Goal: Task Accomplishment & Management: Use online tool/utility

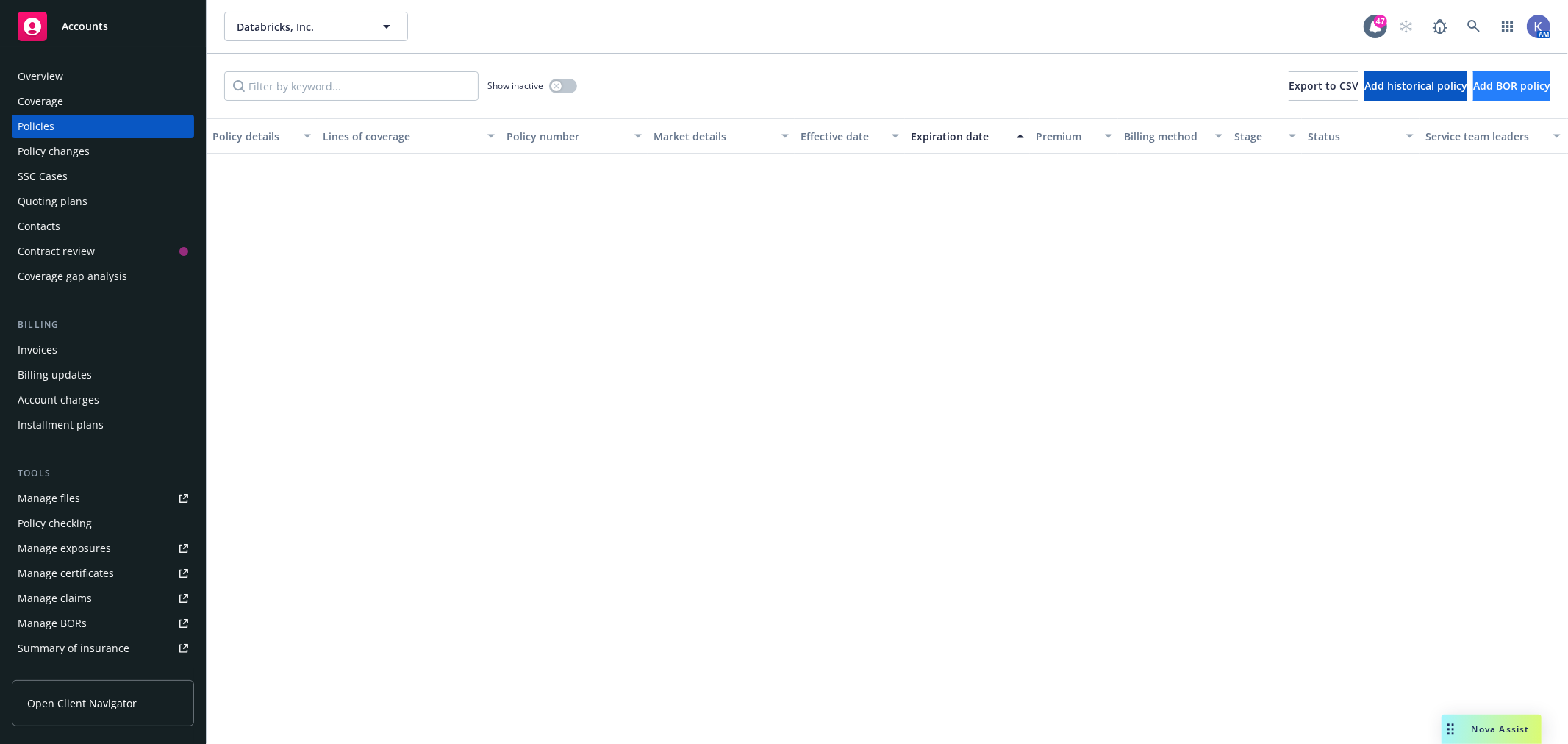
scroll to position [1062, 0]
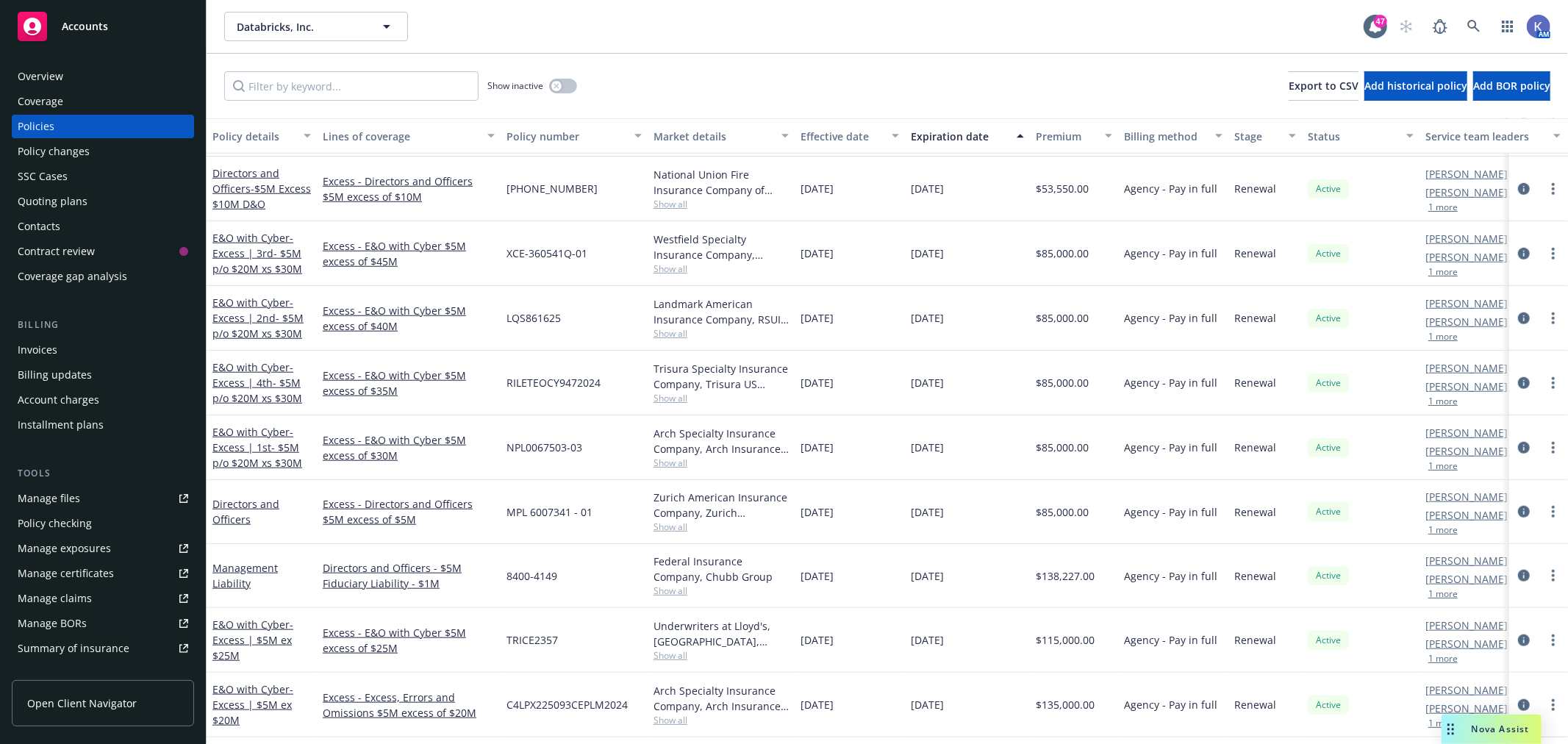
click at [1471, 731] on span "Nova Assist" at bounding box center [1501, 729] width 58 height 13
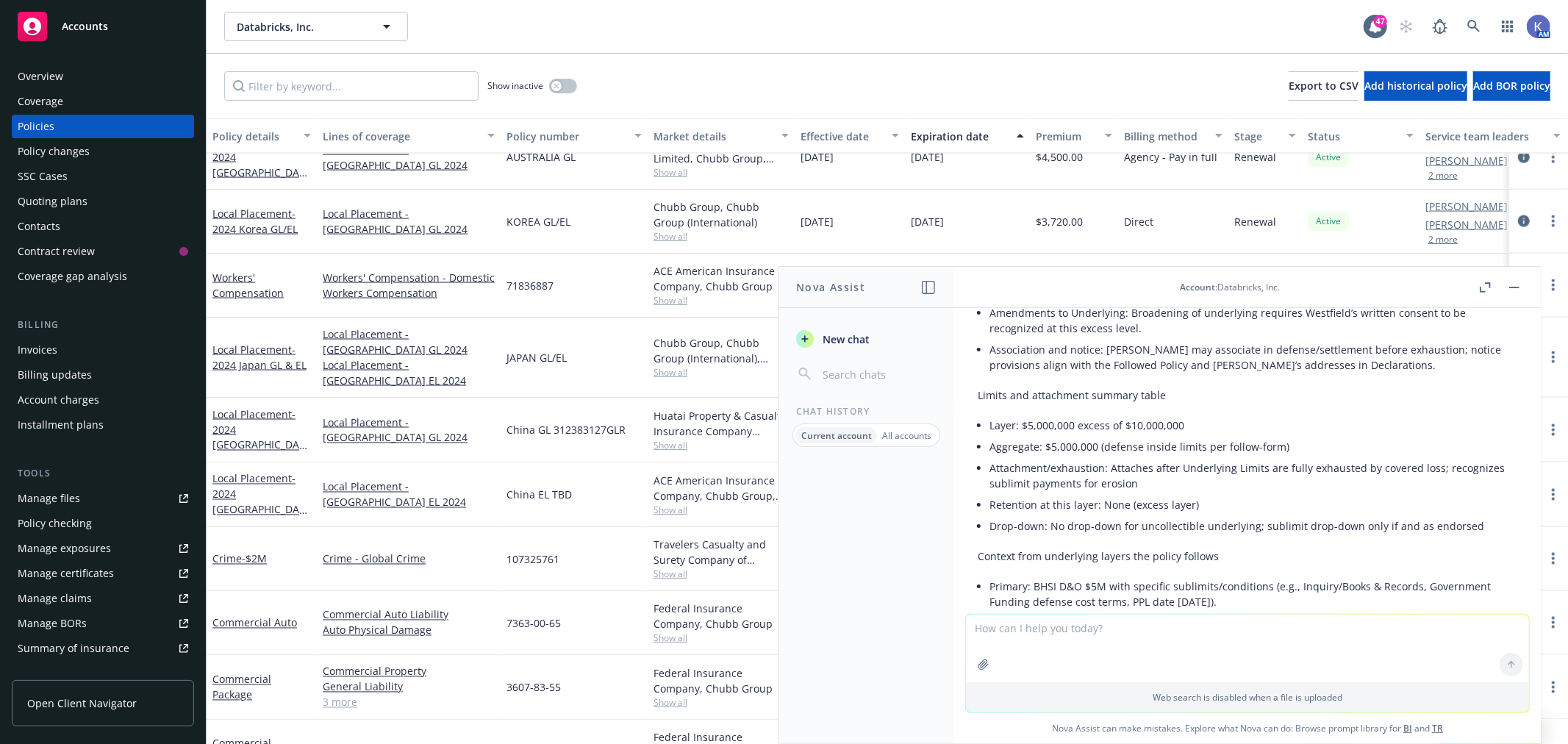
scroll to position [2081, 0]
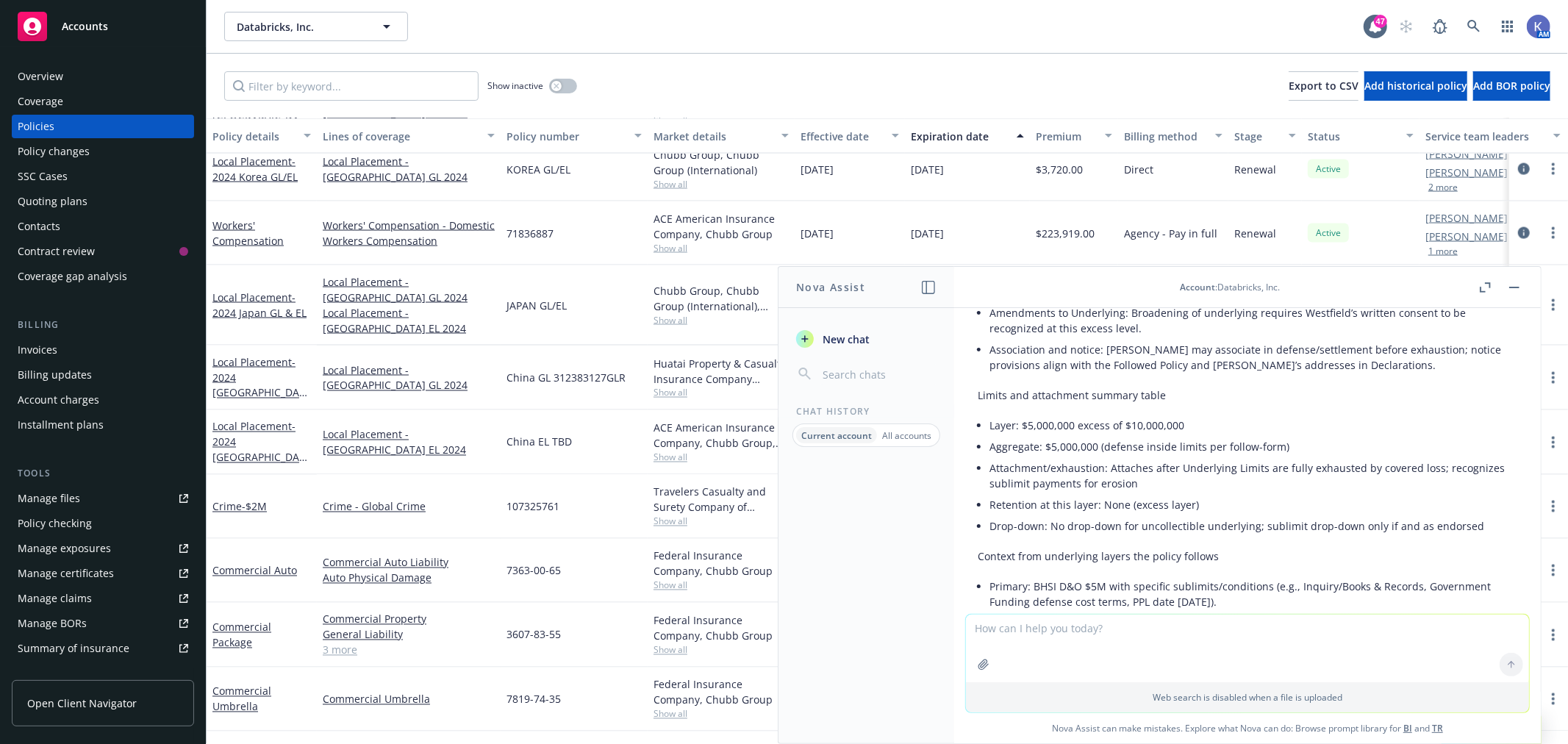
click at [1518, 285] on button "button" at bounding box center [1514, 288] width 18 height 18
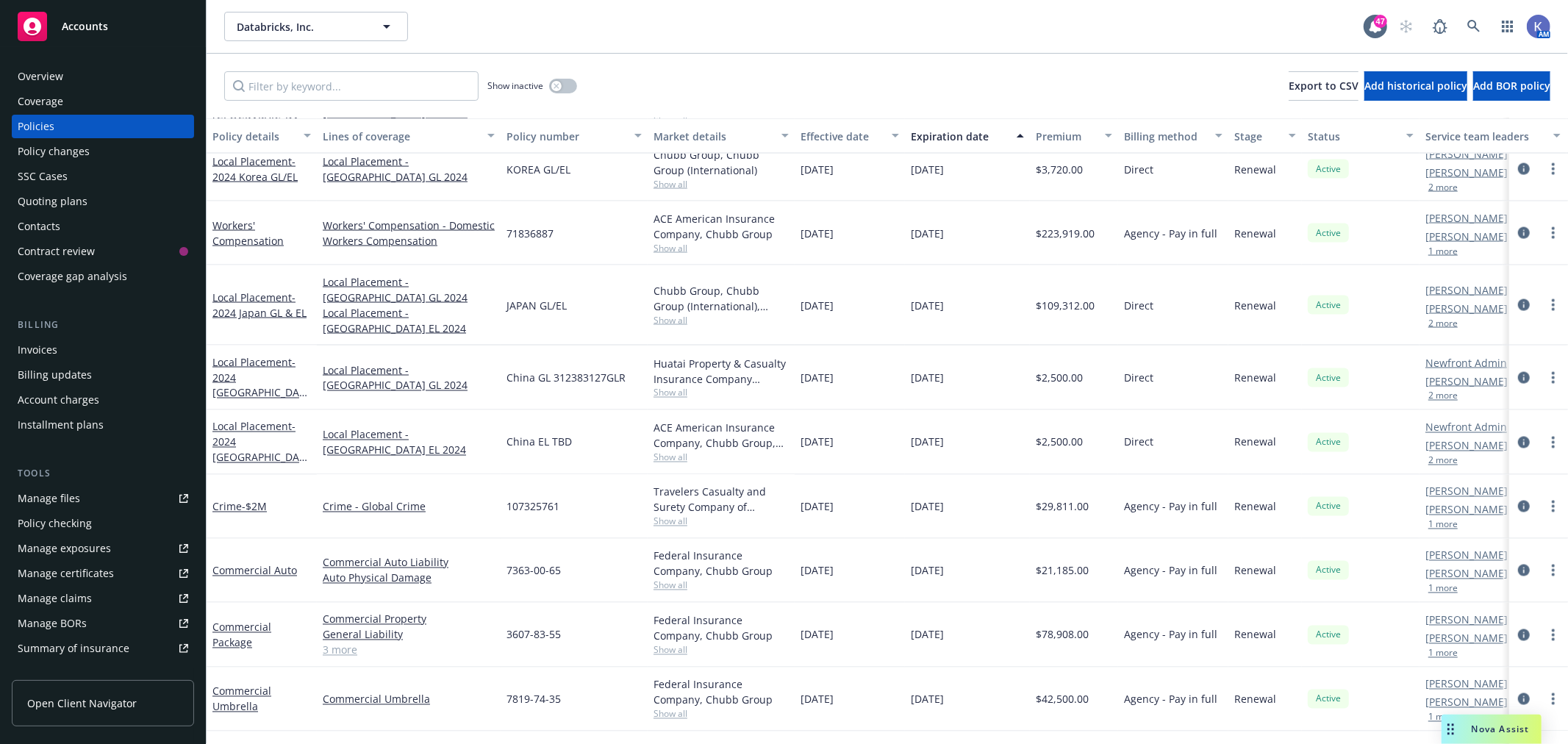
click at [461, 508] on div "Crime - Global Crime" at bounding box center [408, 506] width 183 height 64
click at [476, 539] on div "Commercial Auto Liability Auto Physical Damage" at bounding box center [408, 571] width 183 height 64
click at [465, 509] on div "Crime - Global Crime" at bounding box center [408, 506] width 183 height 64
click at [472, 515] on div "Crime - Global Crime" at bounding box center [408, 506] width 183 height 64
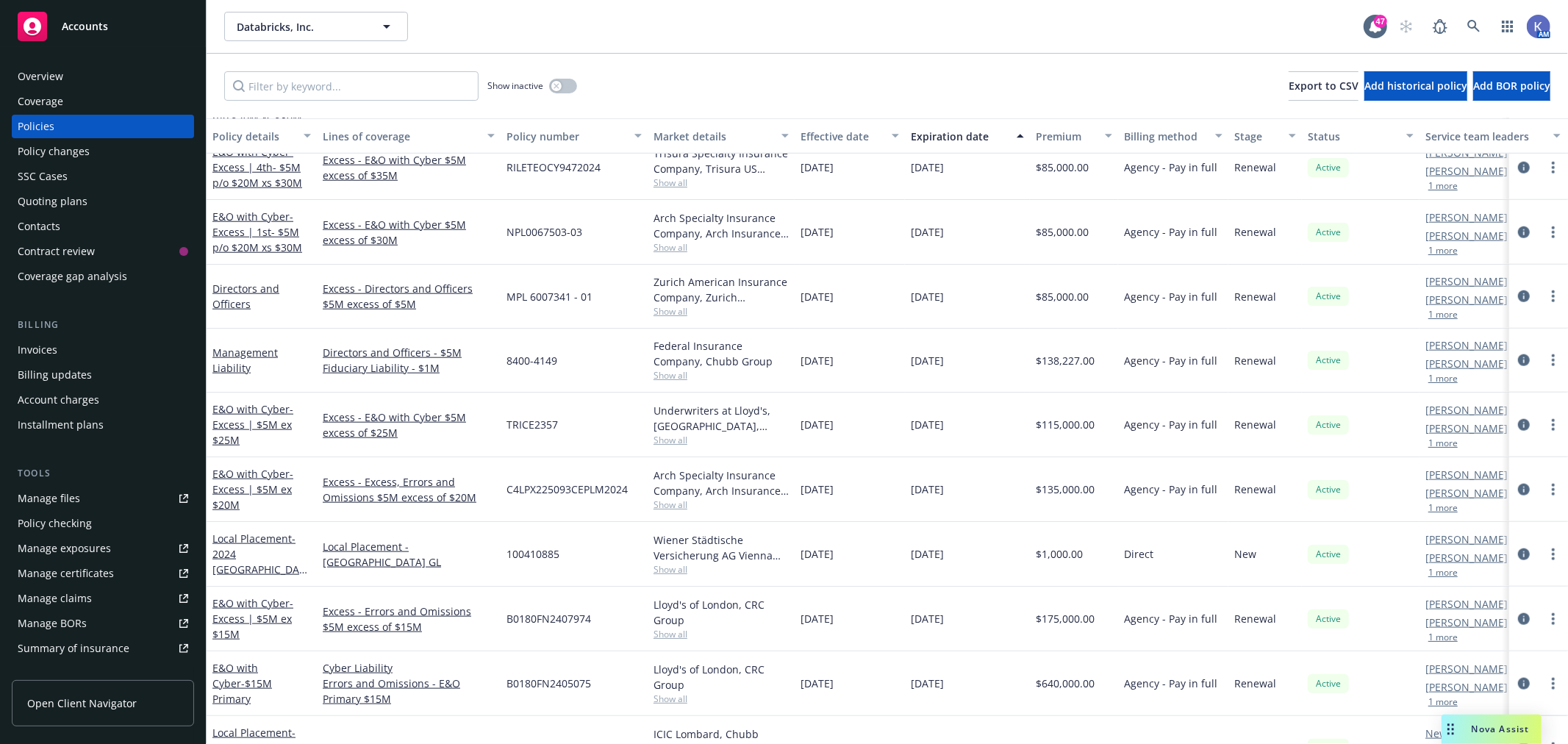
scroll to position [1224, 0]
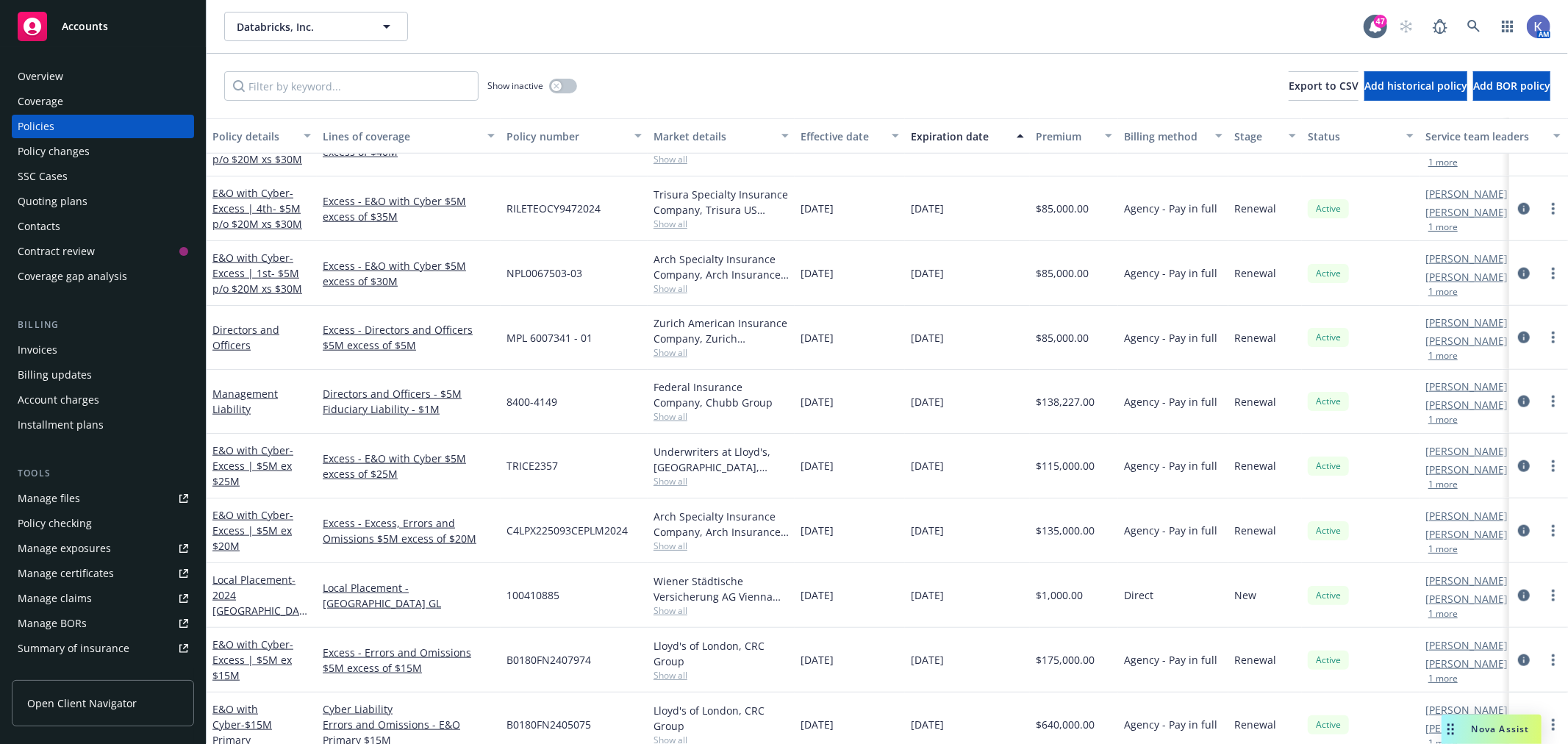
click at [545, 424] on div "8400-4149" at bounding box center [574, 402] width 147 height 64
click at [615, 424] on div "8400-4149" at bounding box center [574, 402] width 147 height 64
click at [590, 371] on div "8400-4149" at bounding box center [574, 402] width 147 height 64
click at [281, 425] on div "Management Liability" at bounding box center [261, 402] width 110 height 64
click at [299, 370] on div "Management Liability" at bounding box center [261, 402] width 110 height 64
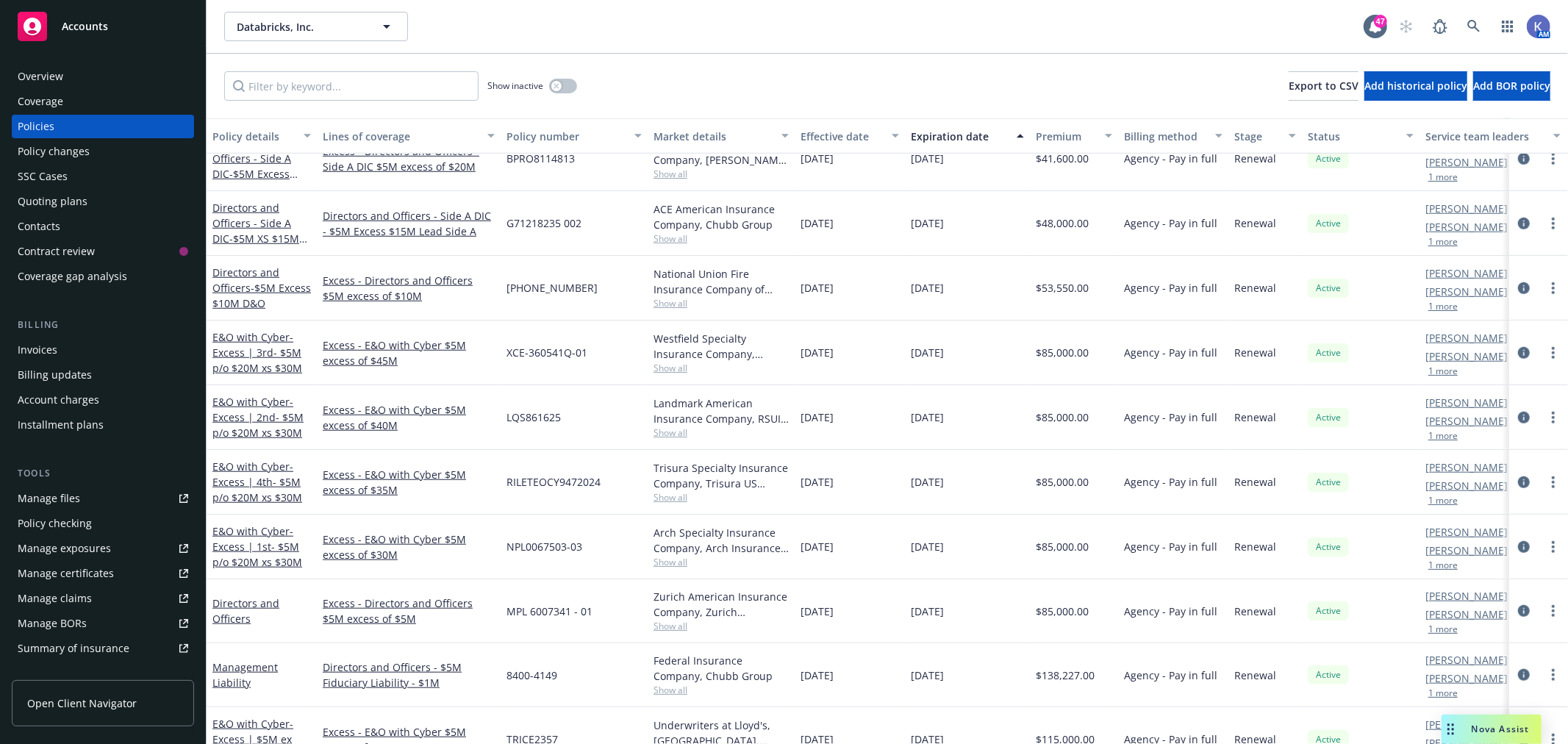
scroll to position [898, 0]
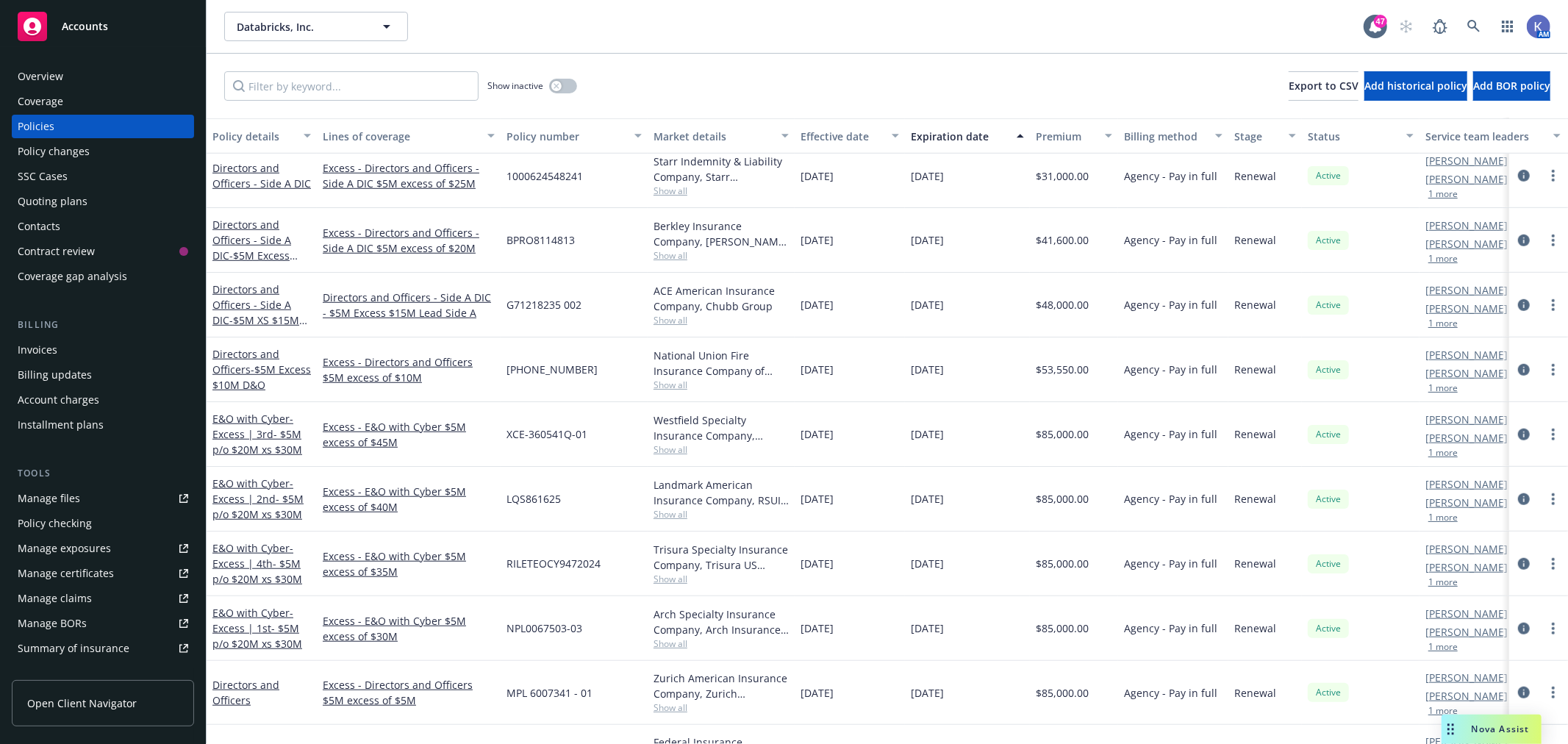
click at [635, 340] on div "[PHONE_NUMBER]" at bounding box center [574, 370] width 147 height 64
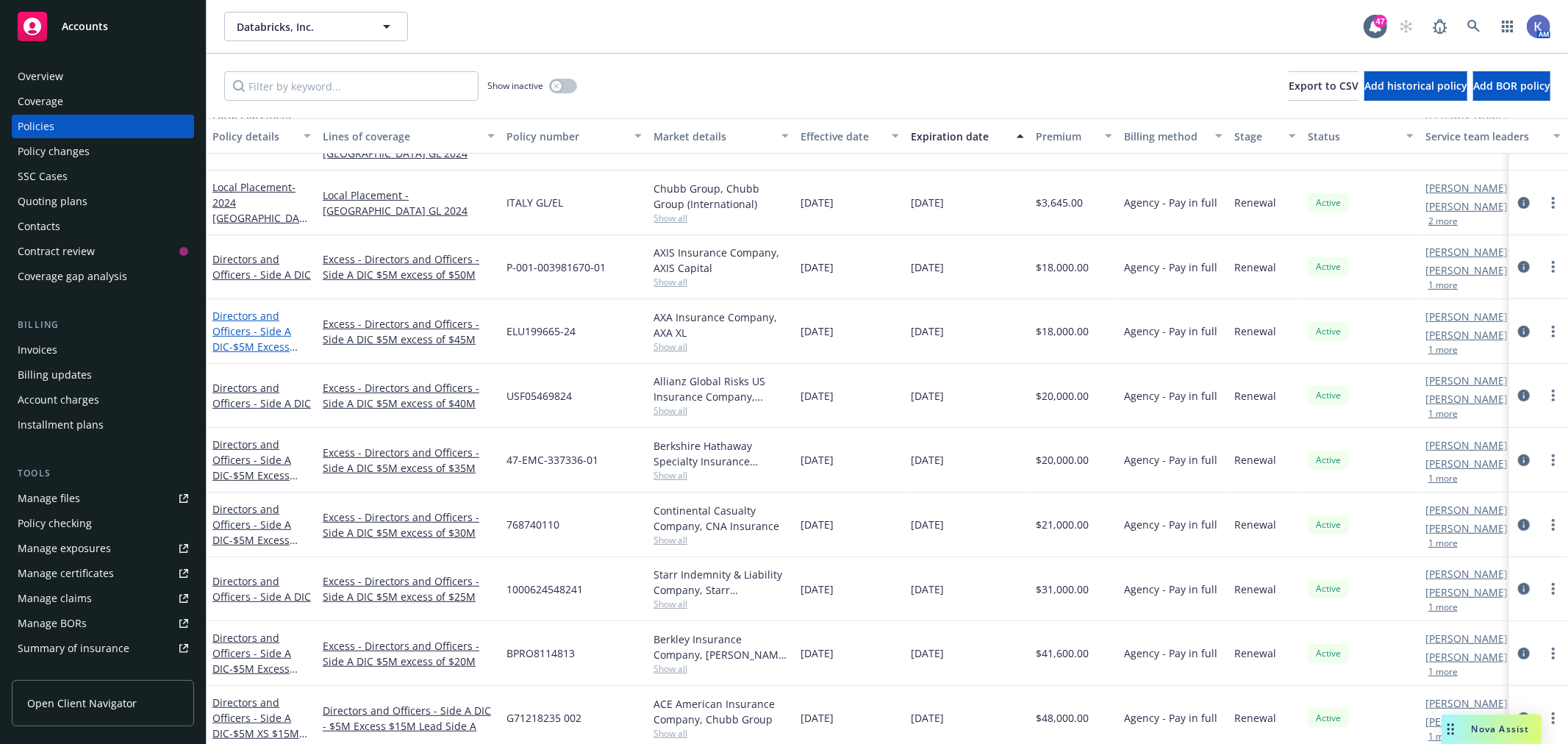
scroll to position [489, 0]
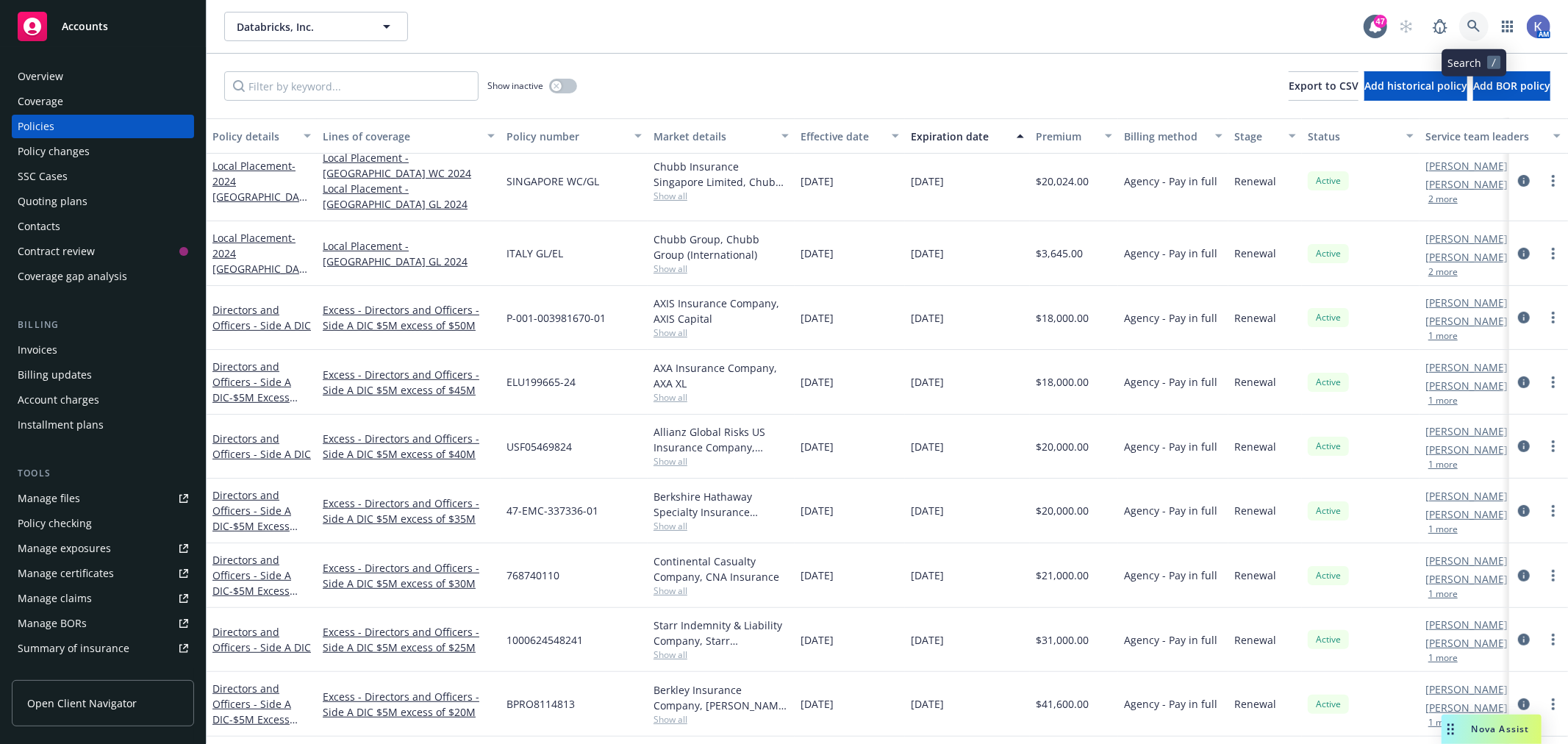
click at [1478, 22] on icon at bounding box center [1474, 27] width 13 height 13
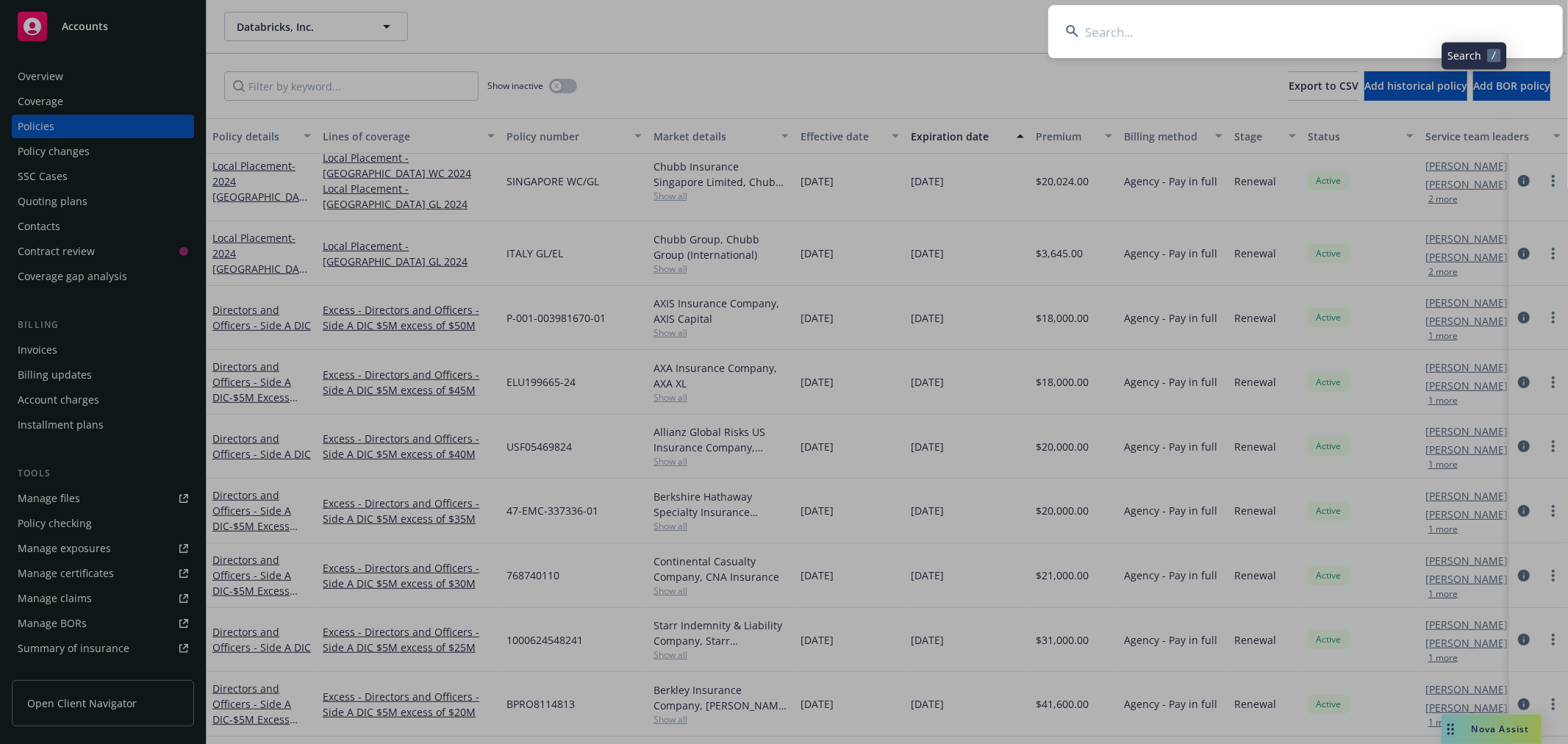
click at [1405, 30] on input at bounding box center [1305, 31] width 514 height 53
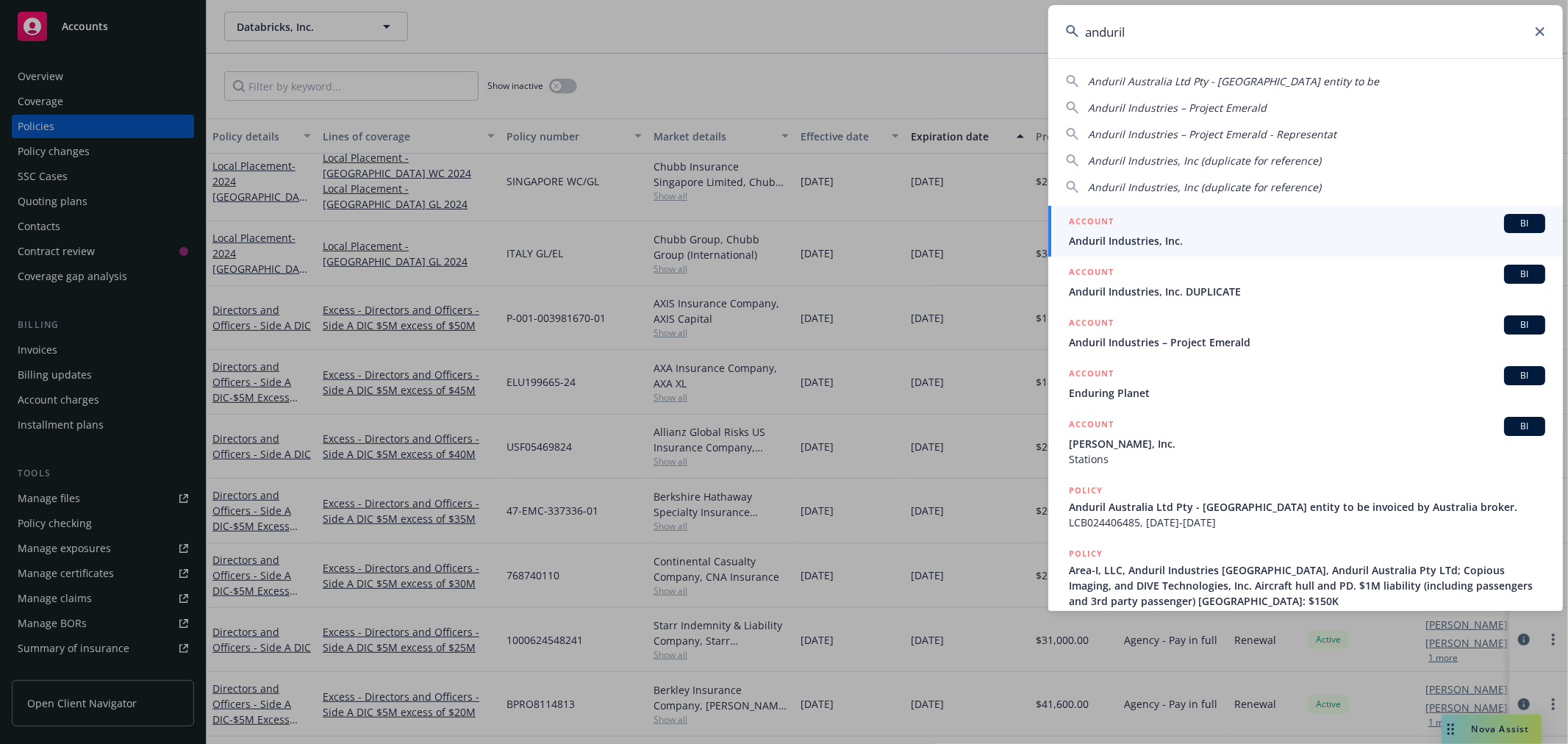
type input "anduril"
click at [1116, 234] on span "Anduril Industries, Inc." at bounding box center [1307, 241] width 476 height 16
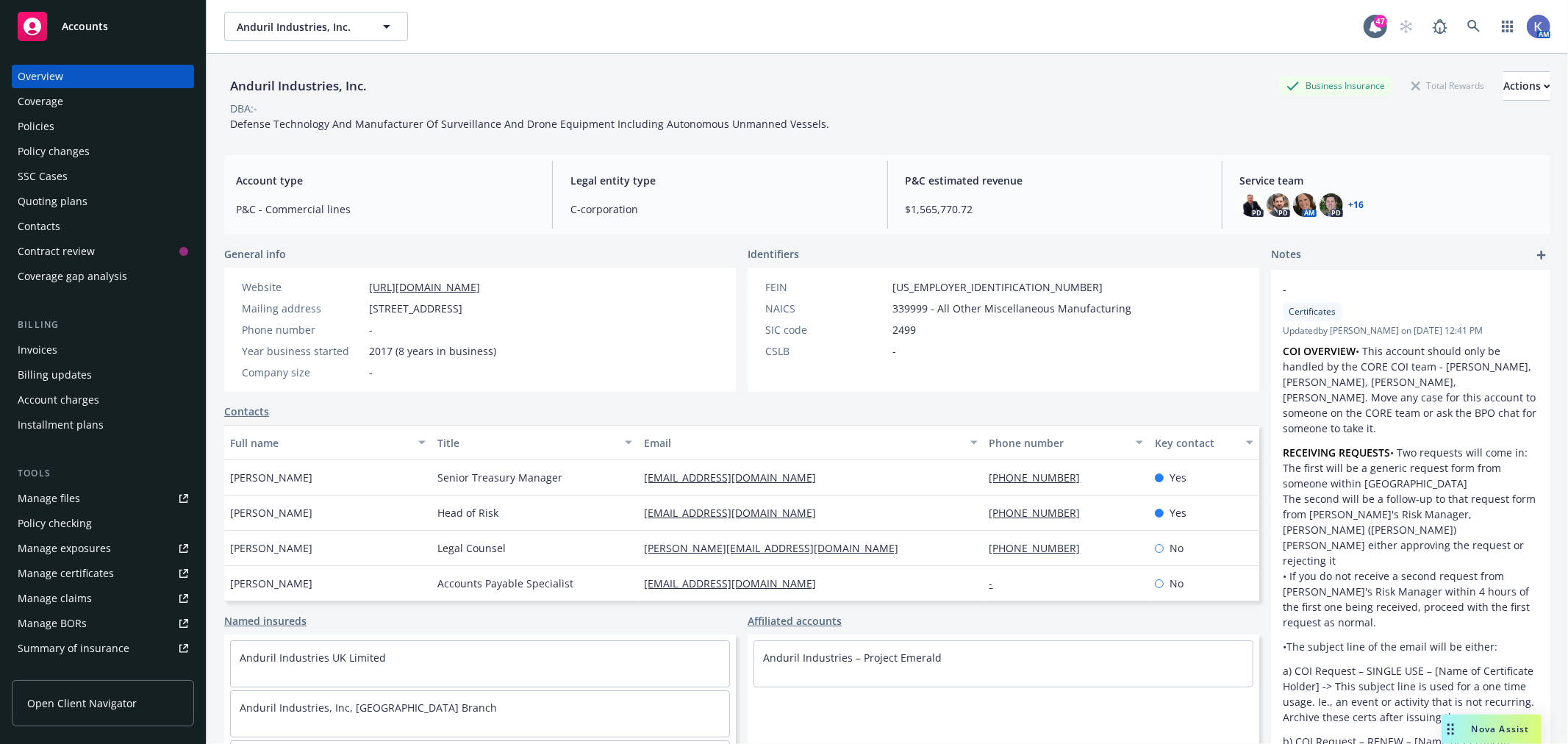
click at [43, 127] on div "Policies" at bounding box center [36, 126] width 37 height 23
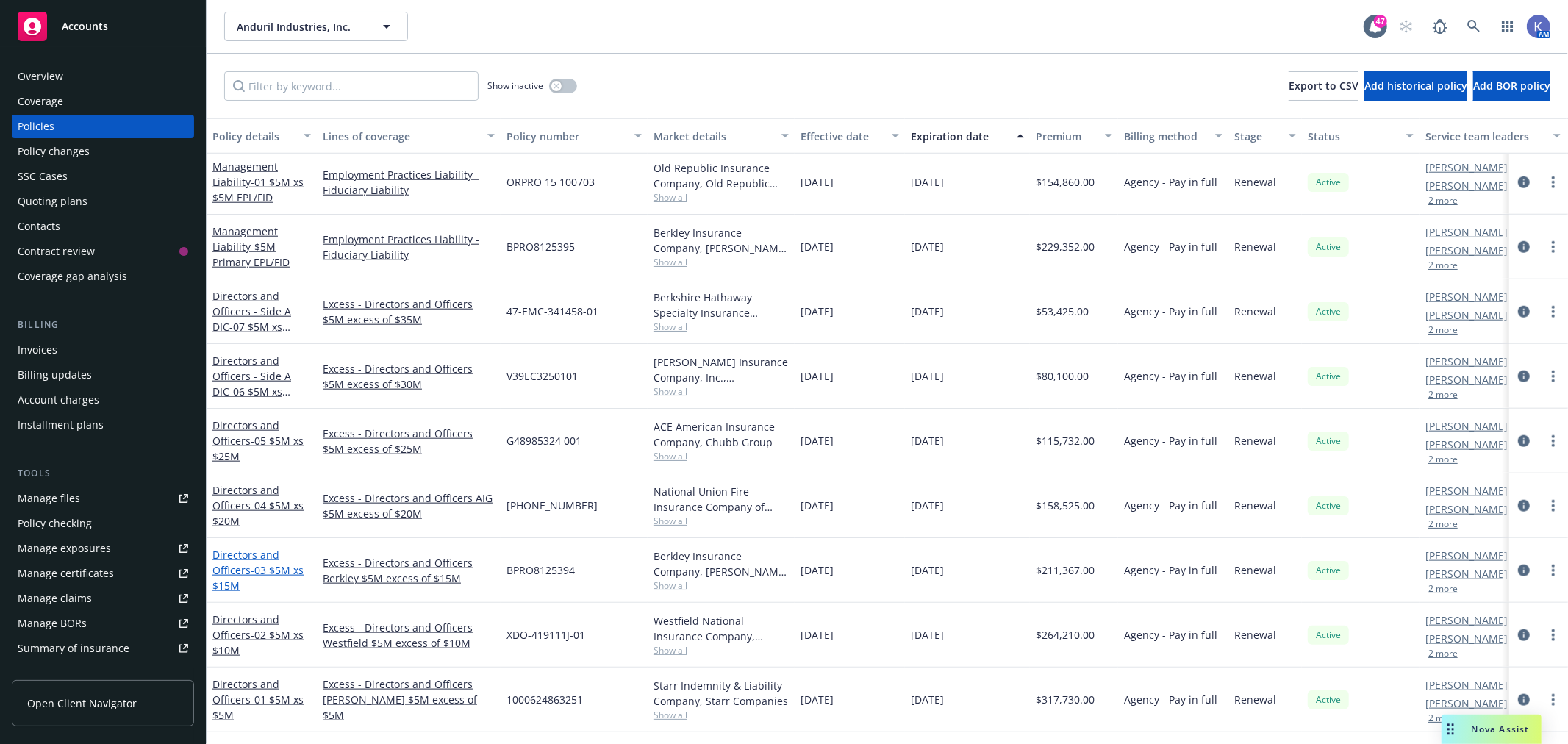
scroll to position [1307, 0]
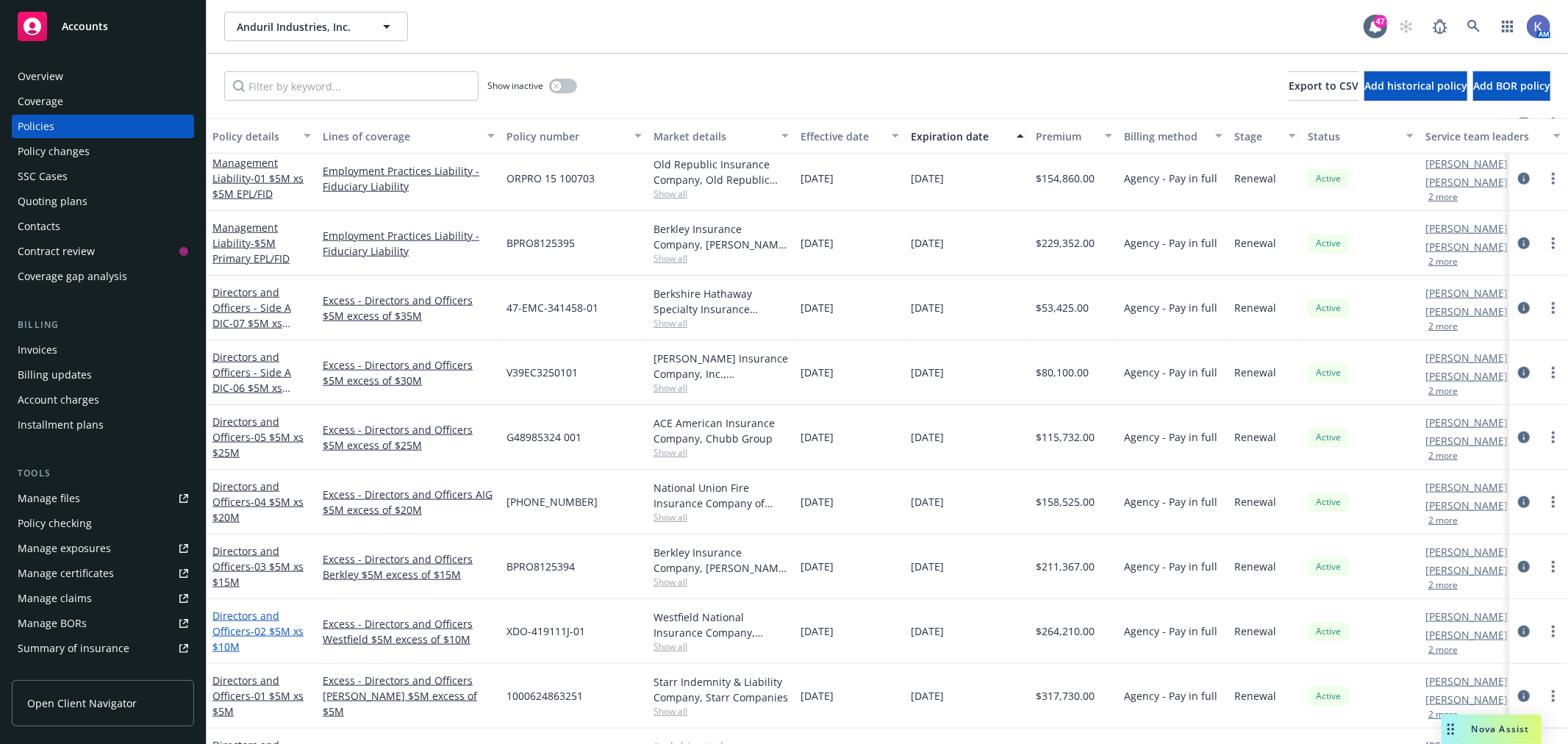
click at [258, 632] on span "- 02 $5M xs $10M" at bounding box center [258, 638] width 91 height 29
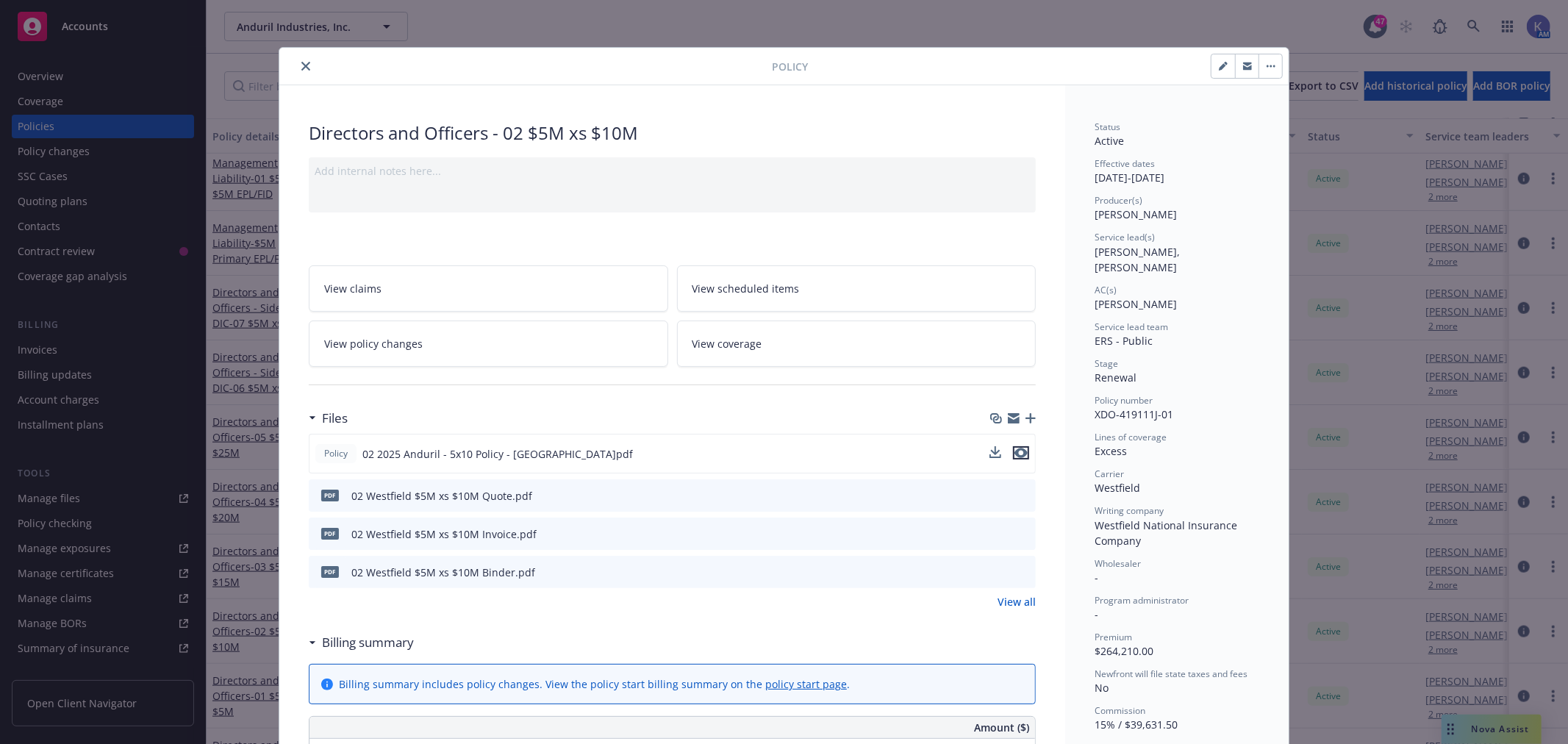
click at [1015, 453] on icon "preview file" at bounding box center [1021, 453] width 13 height 10
click at [1019, 575] on icon "preview file" at bounding box center [1022, 572] width 13 height 10
click at [301, 69] on icon "close" at bounding box center [306, 66] width 9 height 9
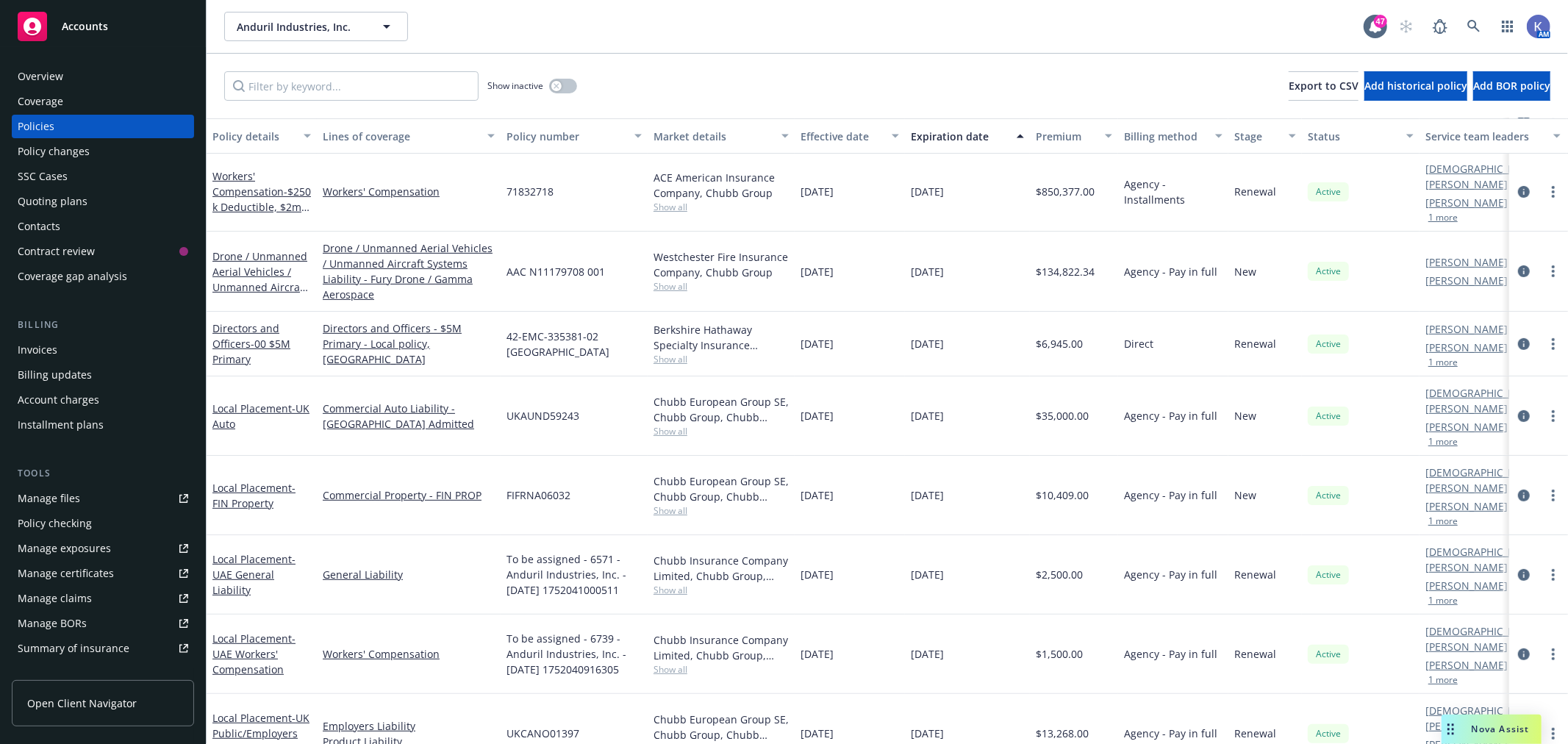
scroll to position [490, 0]
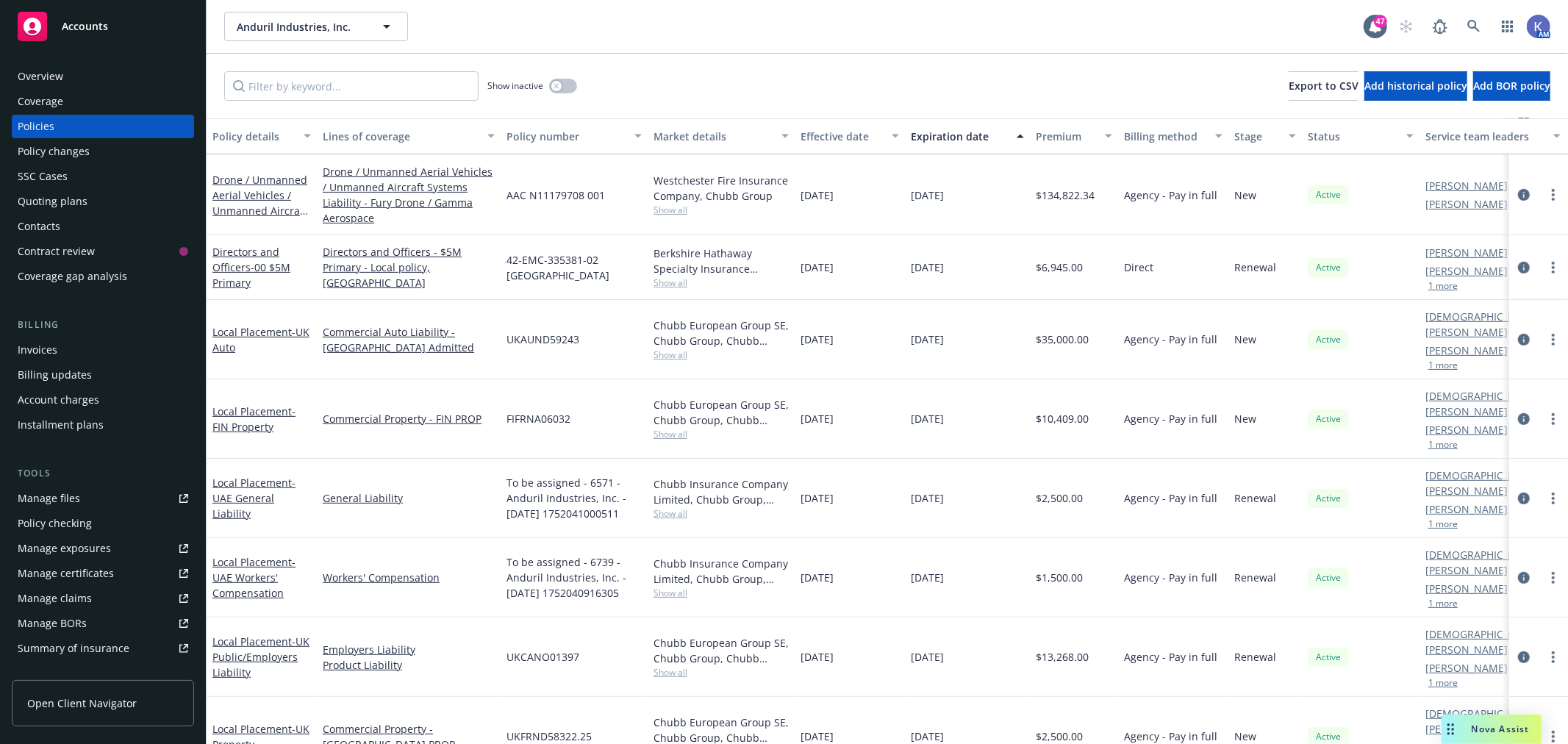
click at [606, 300] on div "UKAUND59243" at bounding box center [574, 339] width 147 height 79
click at [563, 300] on div "UKAUND59243" at bounding box center [574, 339] width 147 height 79
click at [601, 300] on div "UKAUND59243" at bounding box center [574, 339] width 147 height 79
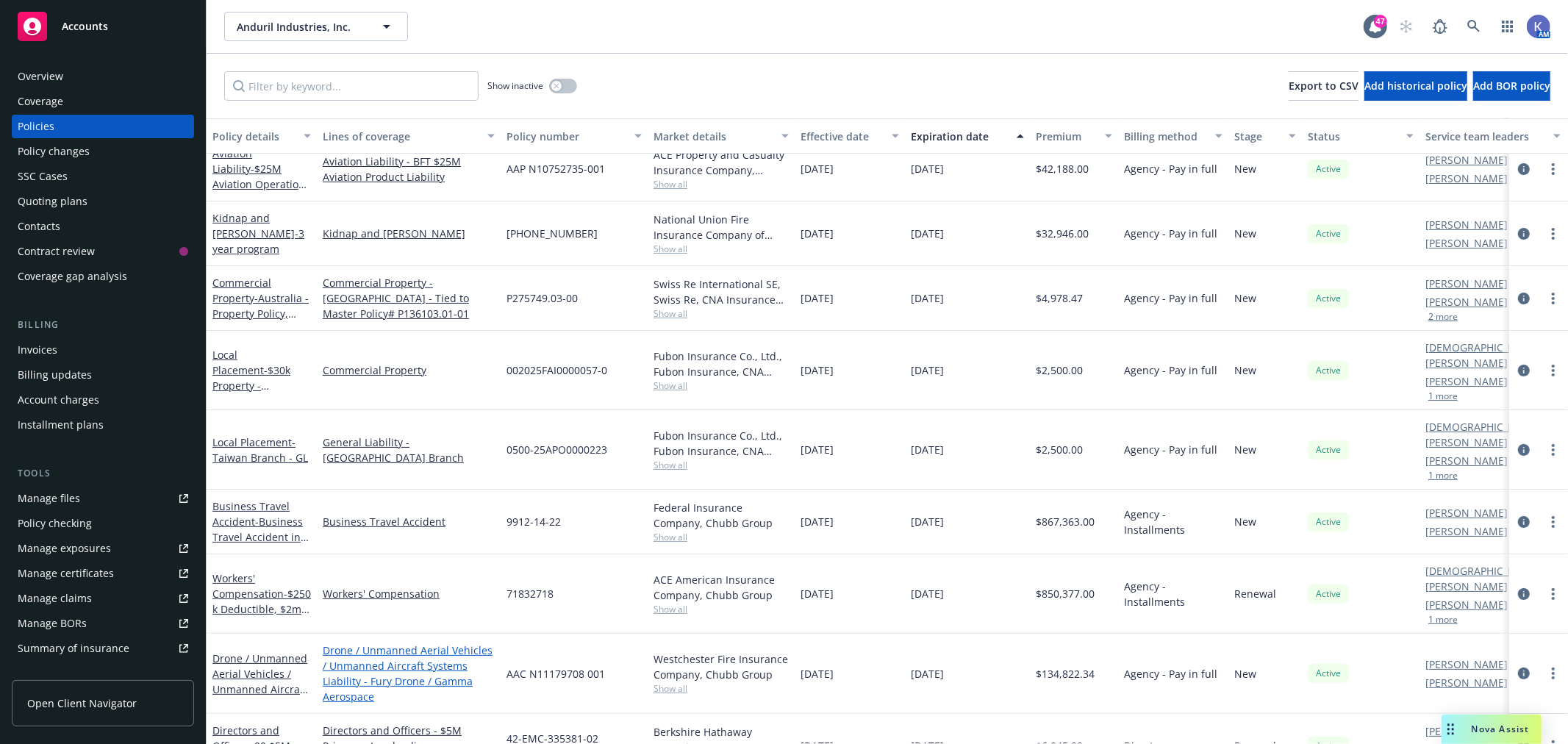
scroll to position [0, 0]
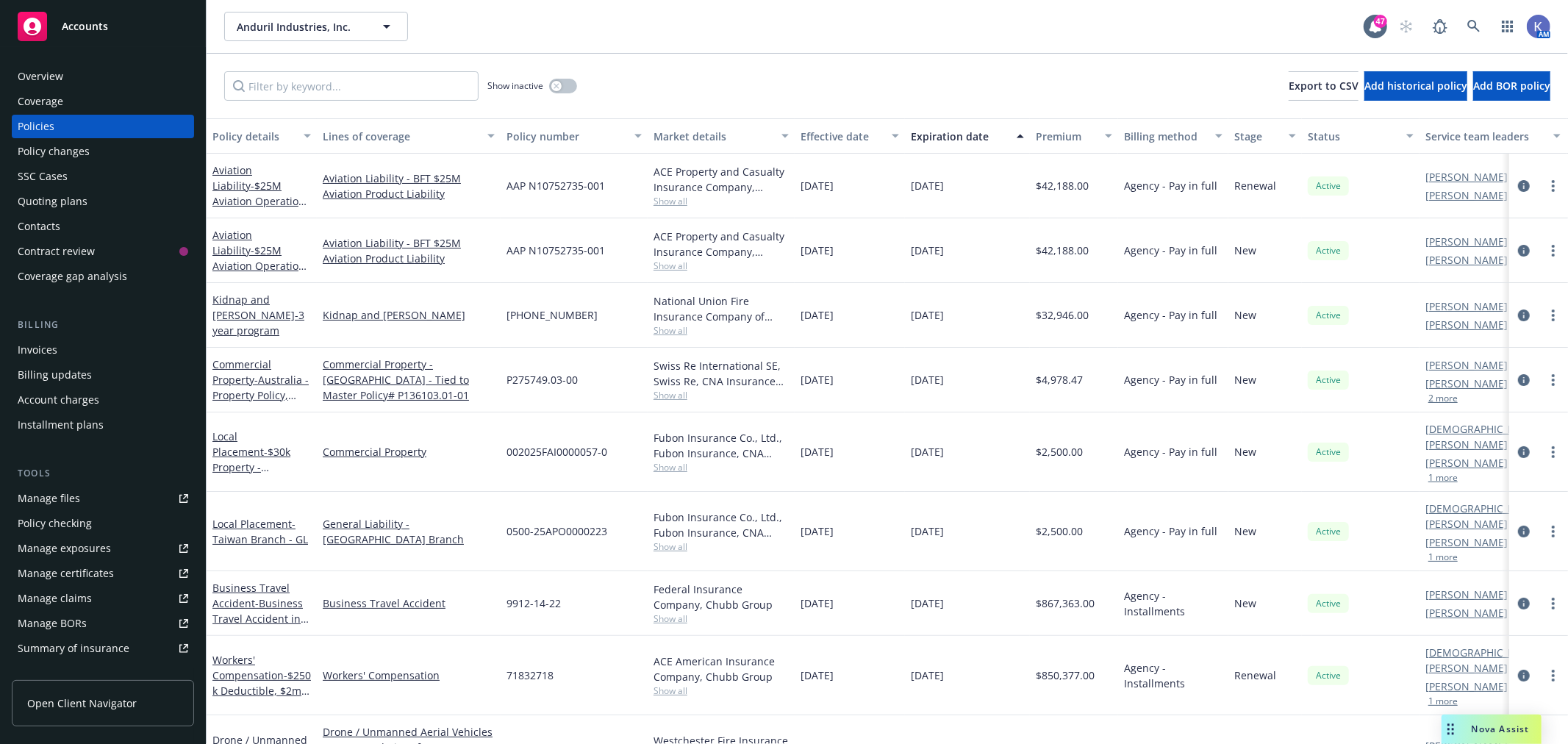
click at [1470, 725] on div "Nova Assist" at bounding box center [1500, 729] width 82 height 13
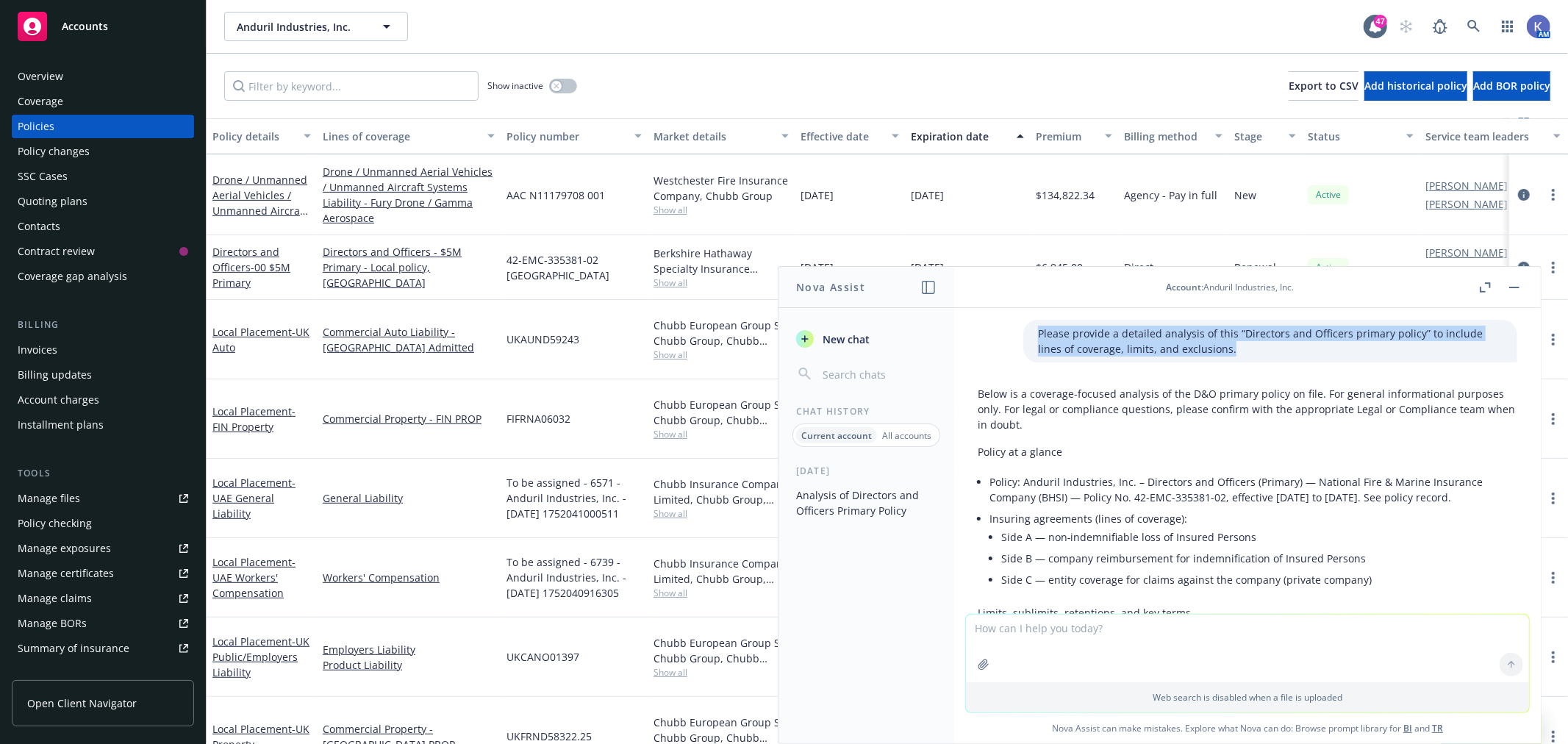
drag, startPoint x: 1009, startPoint y: 331, endPoint x: 1180, endPoint y: 351, distance: 172.2
click at [1180, 351] on div "Please provide a detailed analysis of this “Directors and Officers primary poli…" at bounding box center [1270, 341] width 494 height 43
copy p "Please provide a detailed analysis of this “Directors and Officers primary poli…"
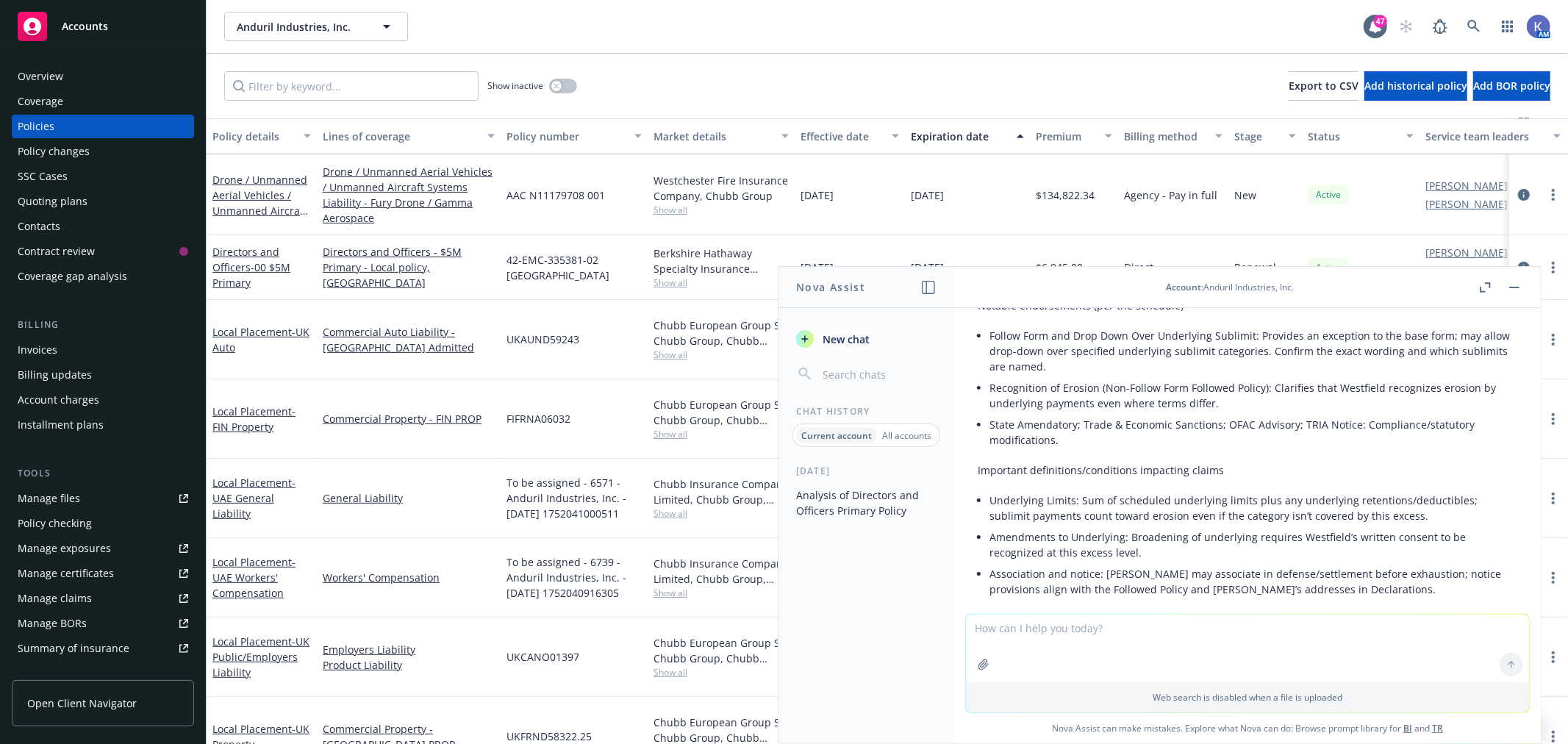
scroll to position [5610, 0]
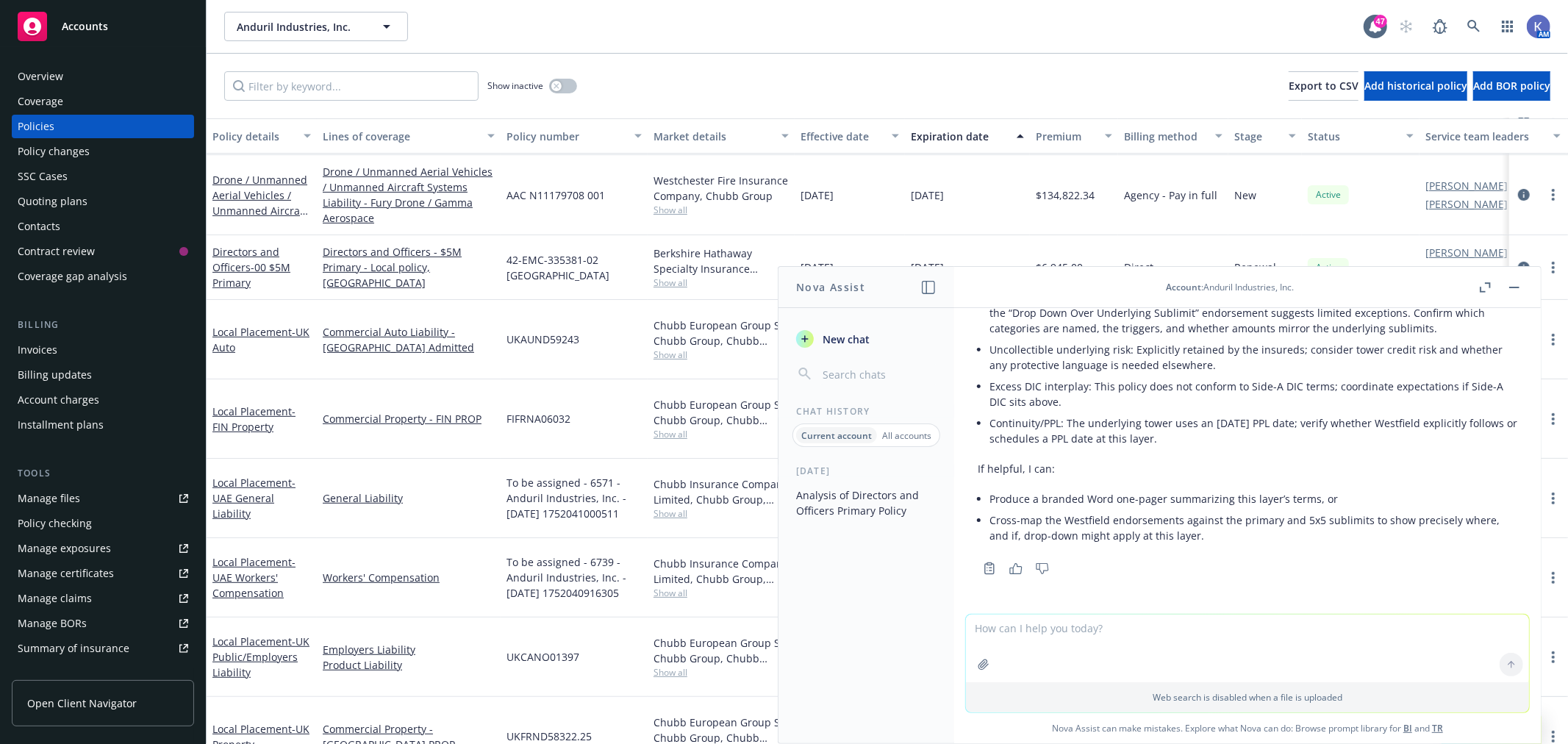
click at [1268, 642] on textarea at bounding box center [1248, 649] width 563 height 67
paste textarea "Please provide a detailed analysis of this “Directors and Officers primary poli…"
click at [1171, 623] on textarea "Please provide a detailed analysis of this “Directors and Officers primary poli…" at bounding box center [1248, 648] width 563 height 69
click at [1379, 629] on textarea "Please provide a detailed analysis of this “$5M excess $15M" Directors and Offi…" at bounding box center [1248, 648] width 563 height 69
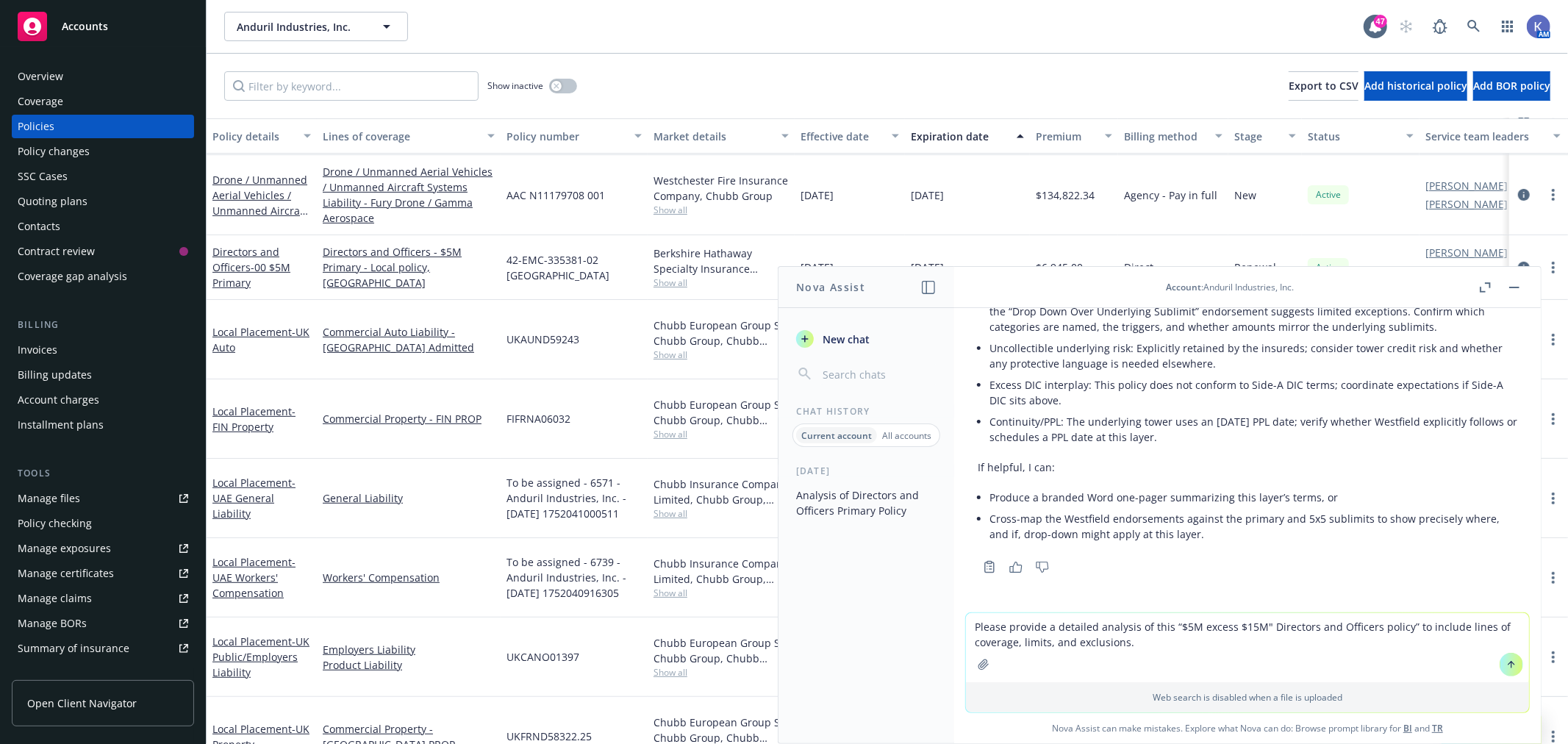
click at [1222, 642] on textarea "Please provide a detailed analysis of this “$5M excess $15M" Directors and Offi…" at bounding box center [1248, 648] width 563 height 69
type textarea "Please provide a detailed analysis of this “$5M excess $15M" Directors and Offi…"
